Goal: Task Accomplishment & Management: Use online tool/utility

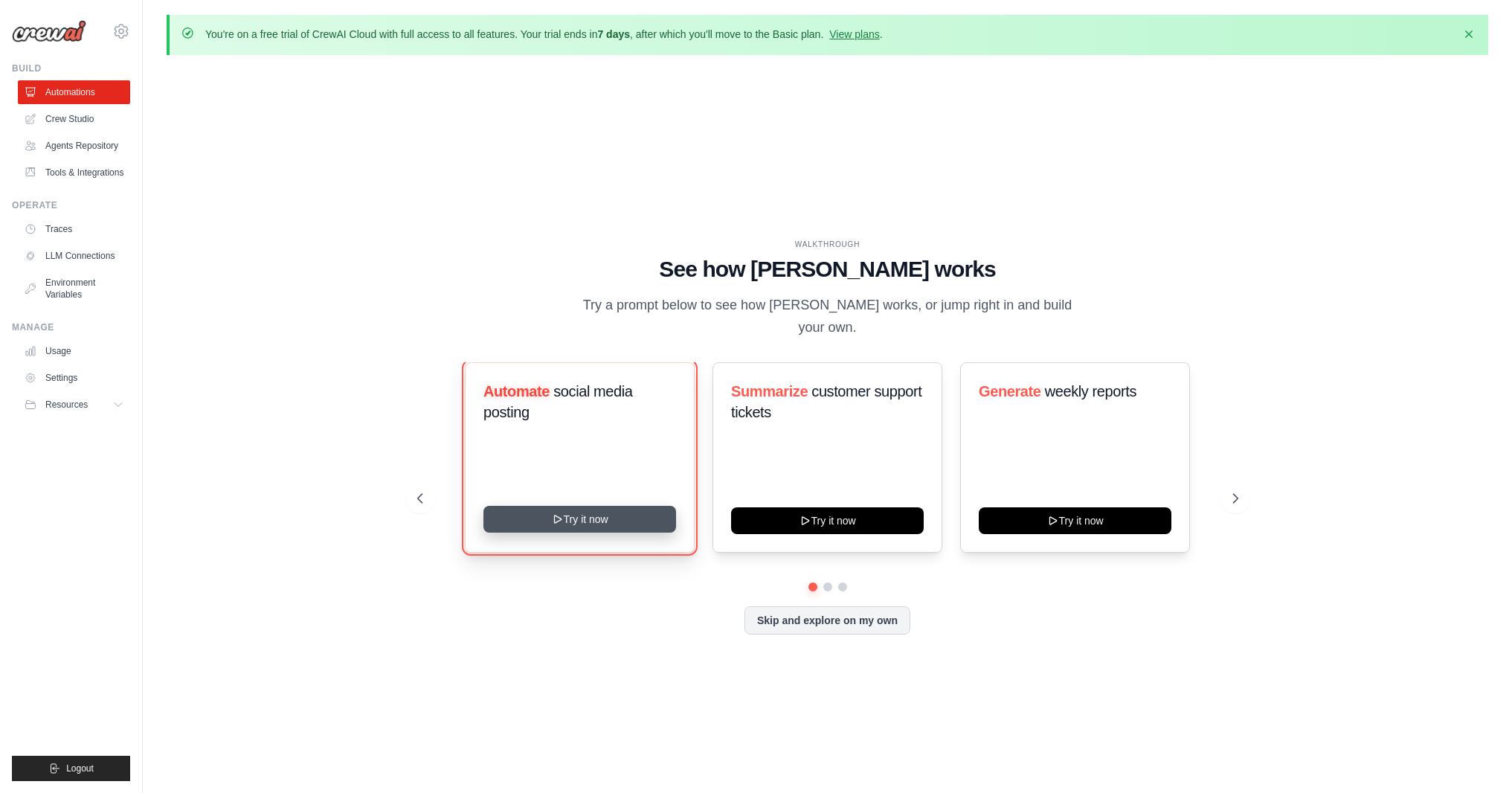
click at [592, 506] on button "Try it now" at bounding box center [580, 519] width 192 height 27
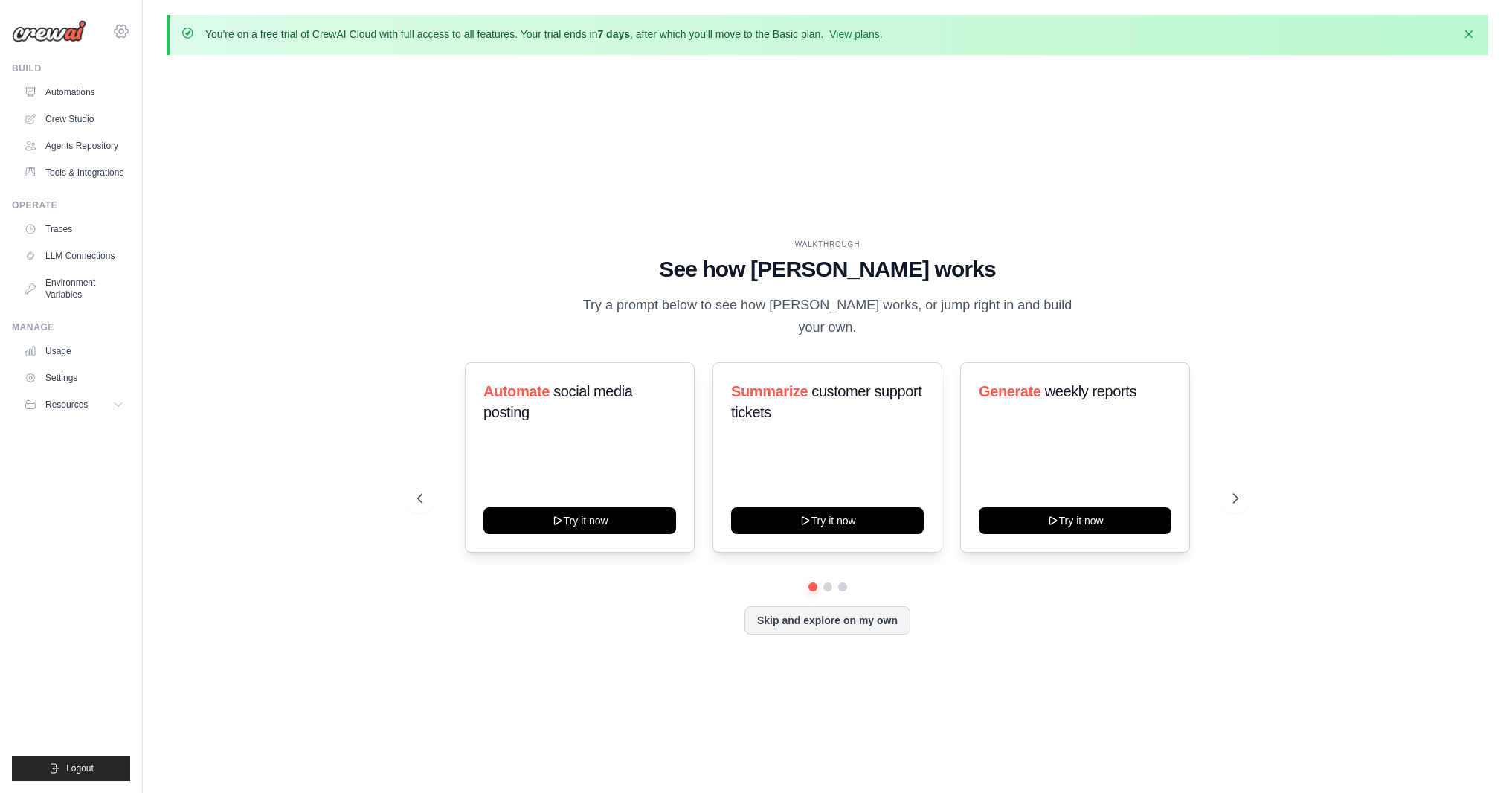
click at [112, 28] on icon at bounding box center [121, 31] width 18 height 18
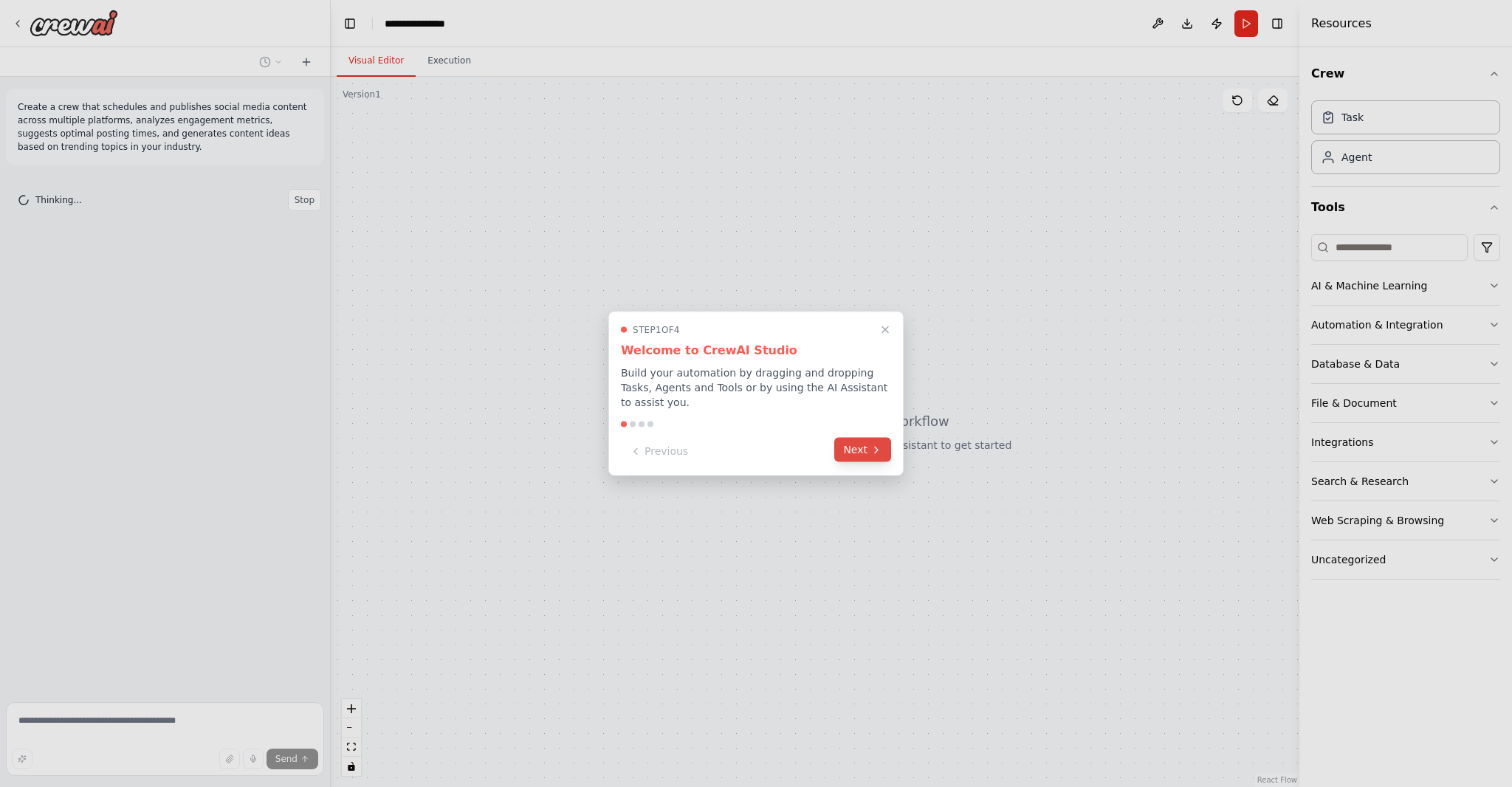
click at [872, 444] on icon at bounding box center [876, 449] width 11 height 11
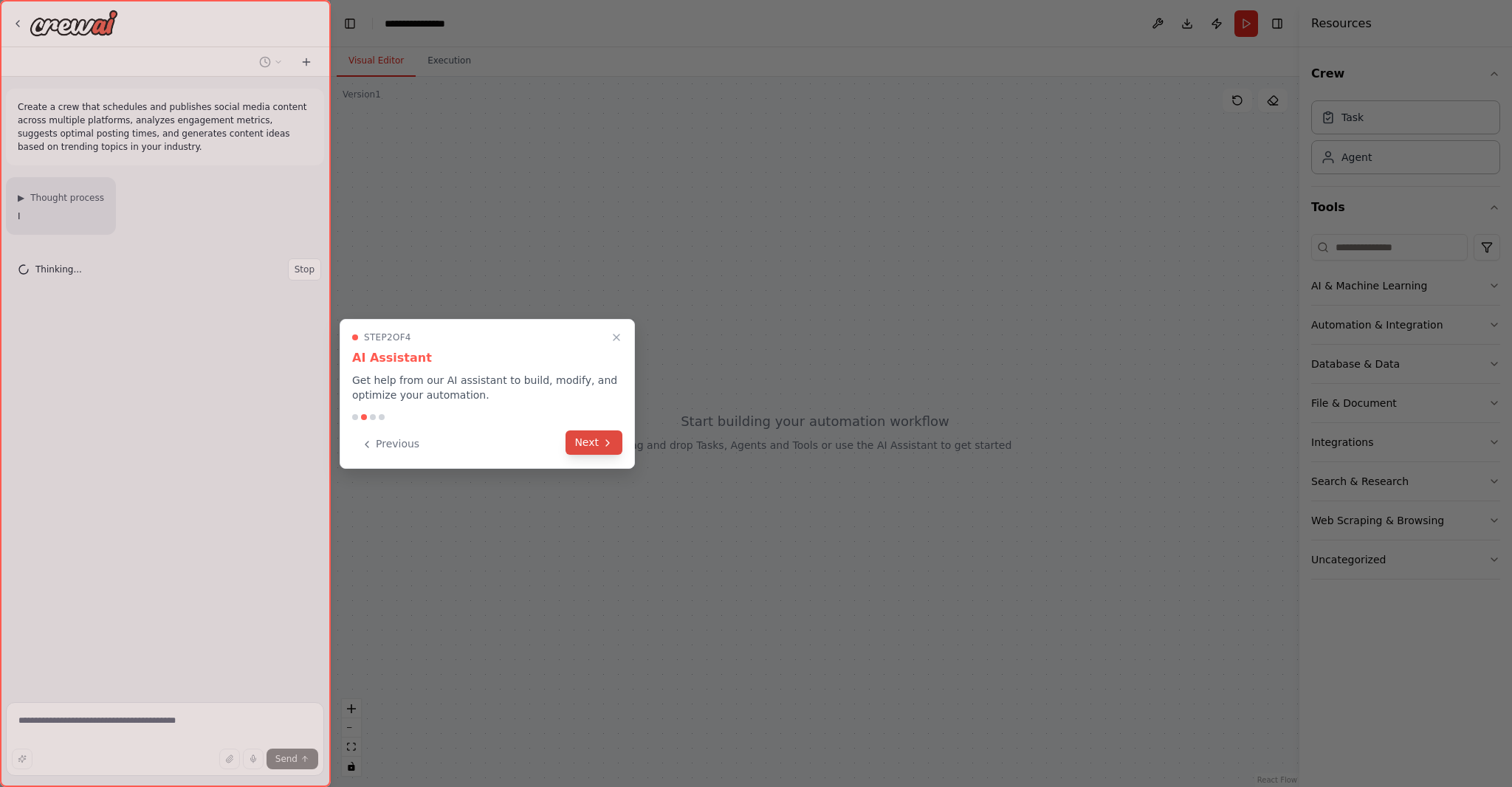
click at [604, 449] on button "Next" at bounding box center [594, 442] width 57 height 24
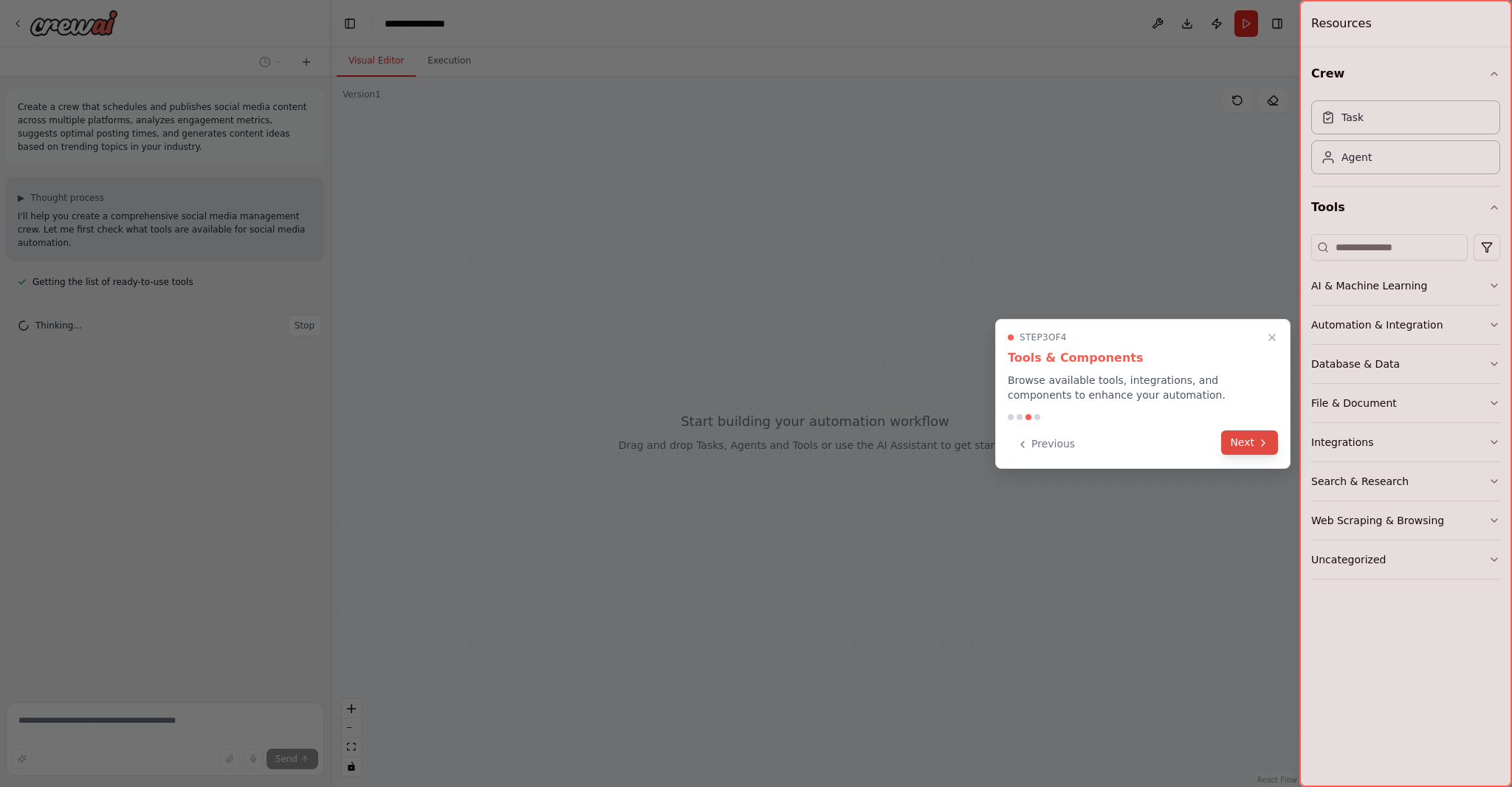
click at [1241, 445] on button "Next" at bounding box center [1250, 442] width 57 height 24
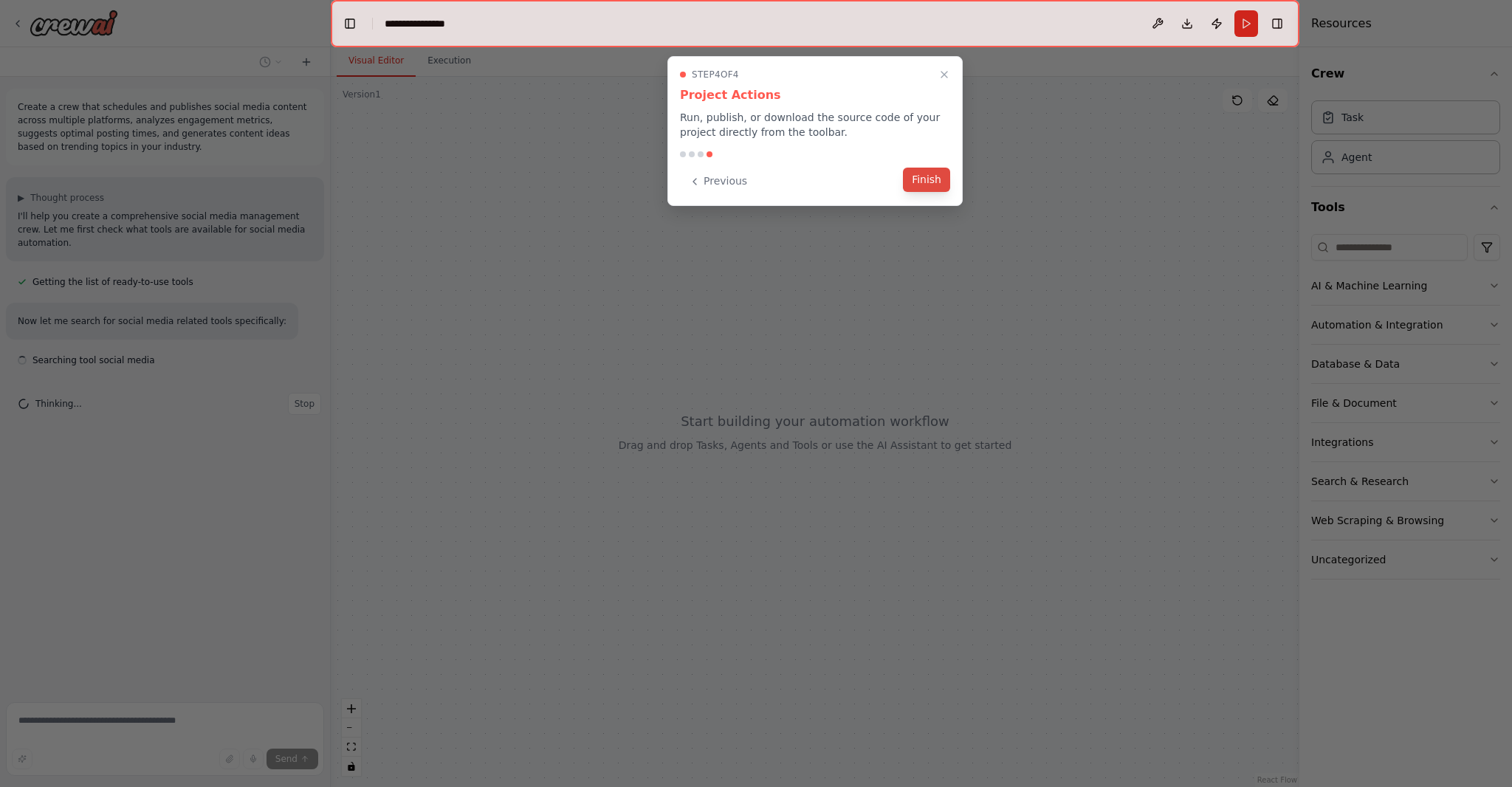
click at [929, 185] on button "Finish" at bounding box center [926, 180] width 47 height 24
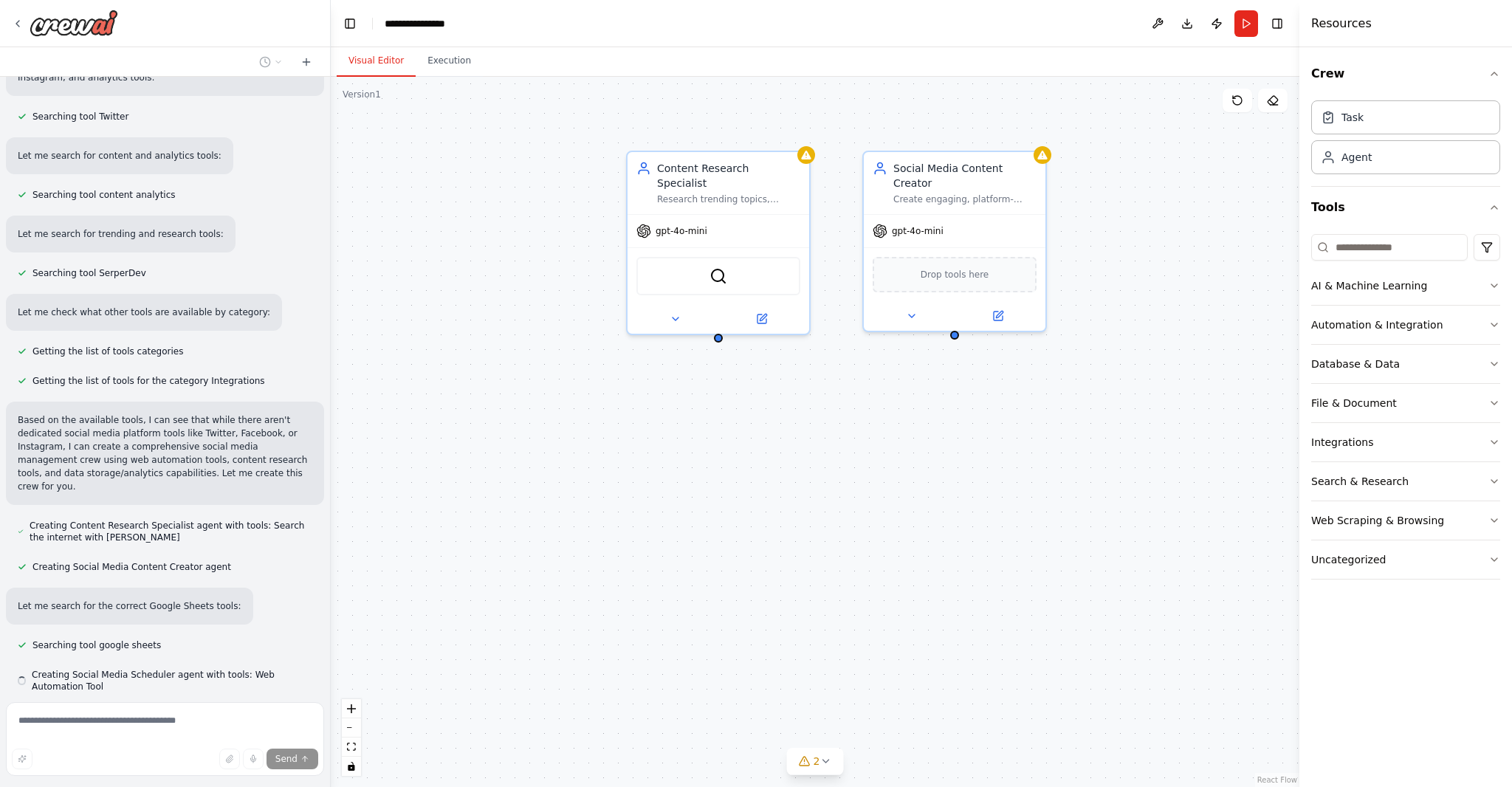
scroll to position [376, 0]
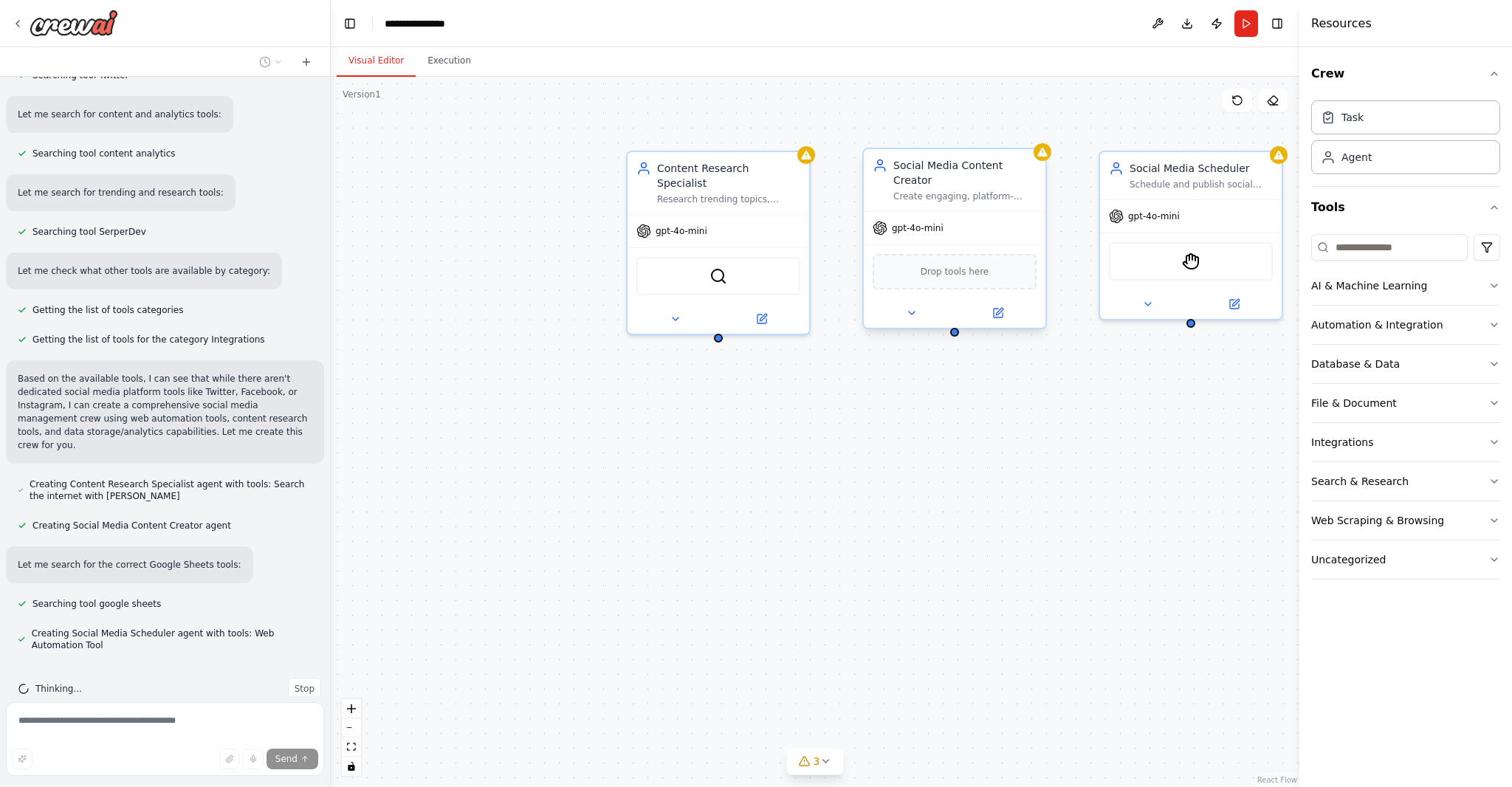
click at [952, 265] on span "Drop tools here" at bounding box center [955, 272] width 69 height 15
click at [23, 20] on icon at bounding box center [17, 24] width 11 height 11
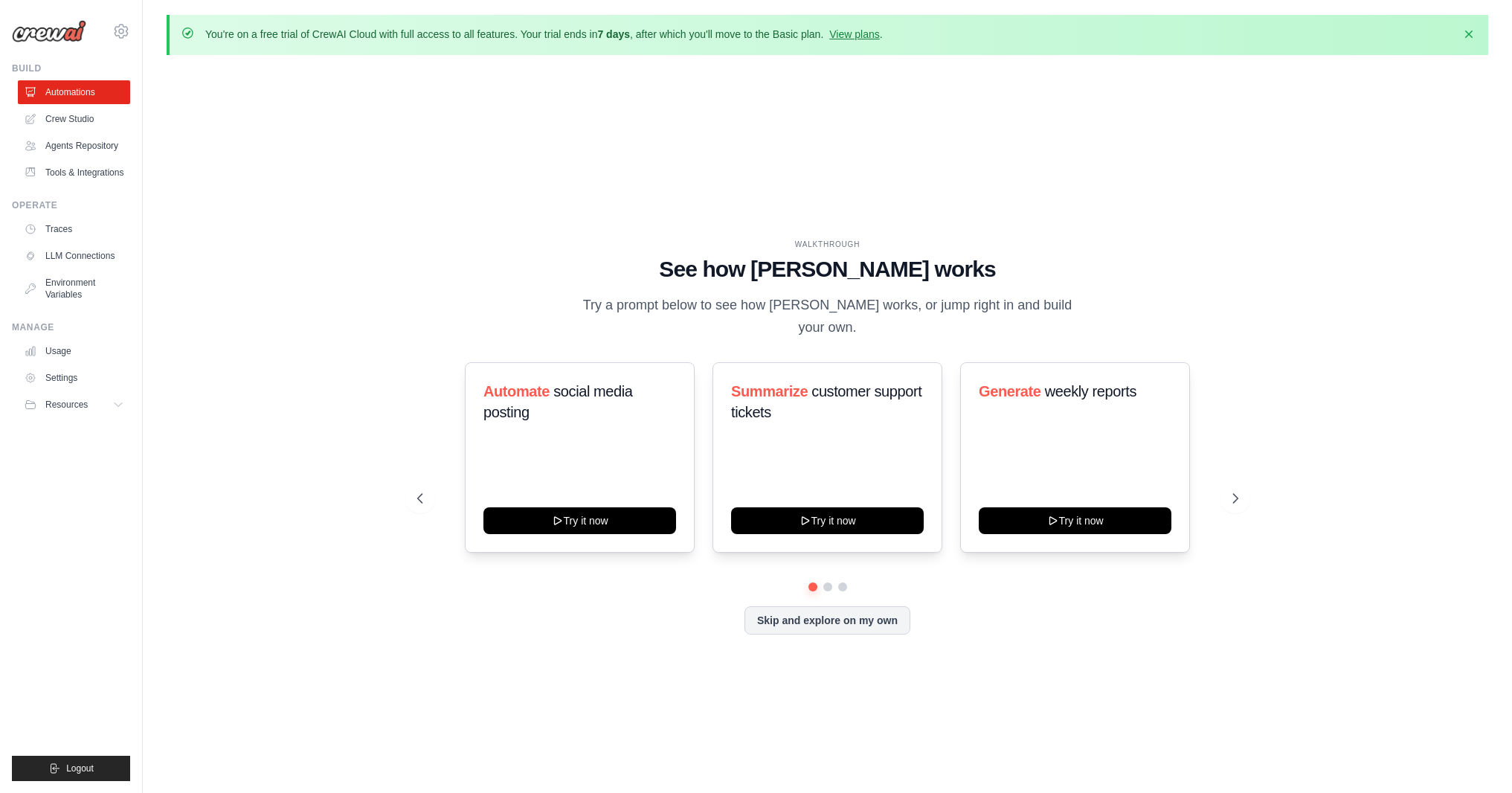
click at [61, 27] on img at bounding box center [49, 30] width 74 height 22
